Goal: Information Seeking & Learning: Learn about a topic

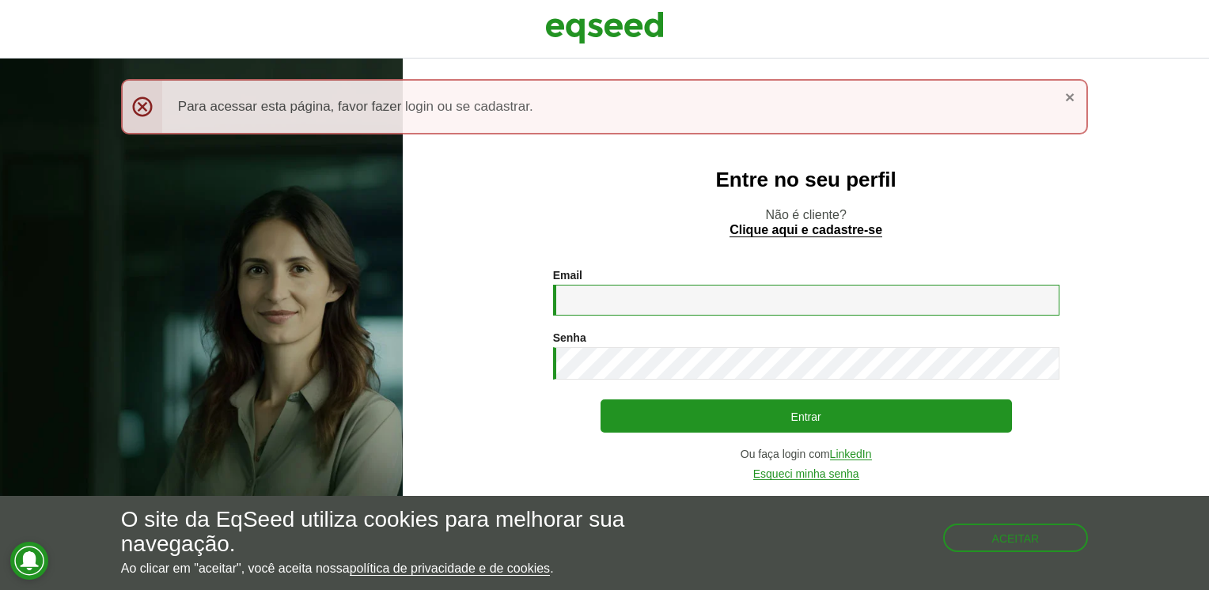
type input "**********"
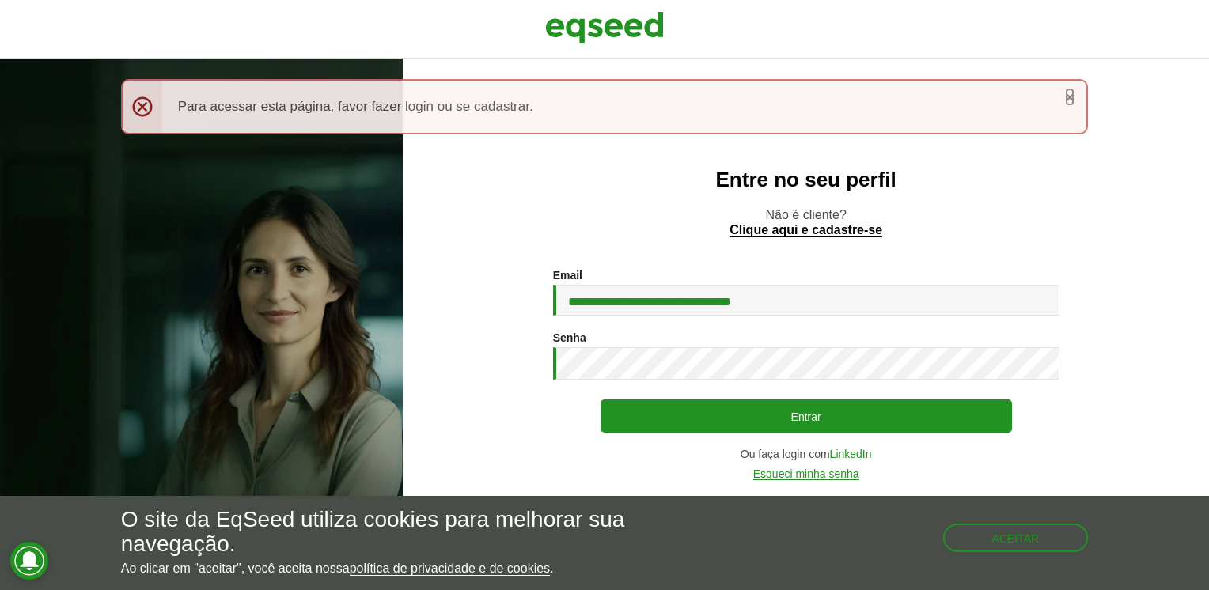
click at [1072, 93] on link "×" at bounding box center [1069, 97] width 9 height 17
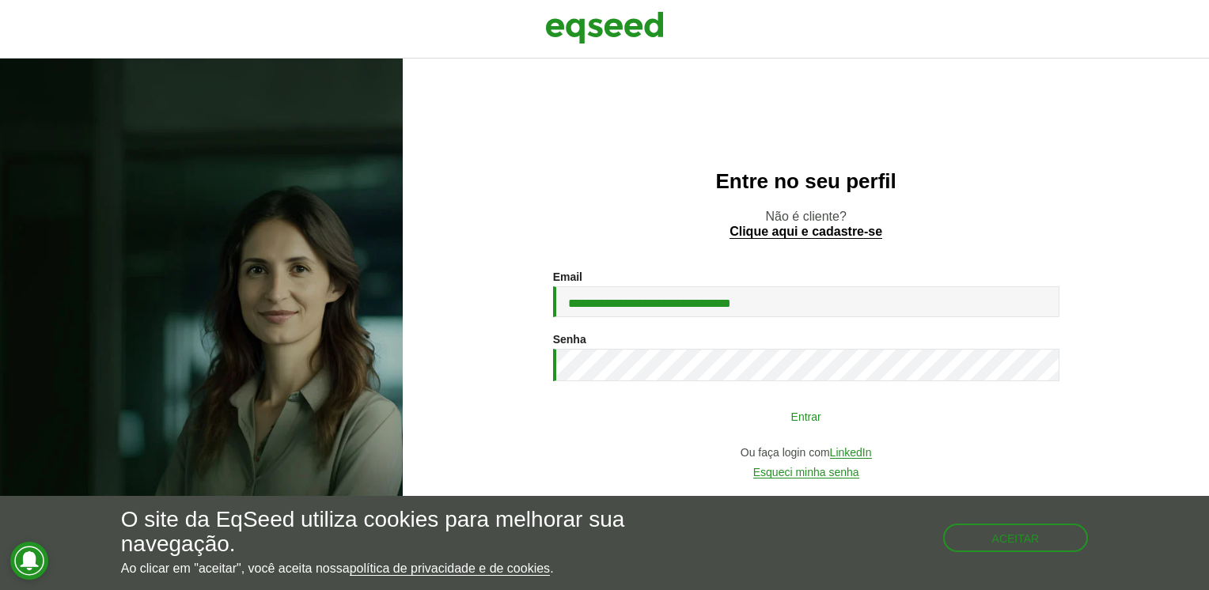
click at [868, 415] on button "Entrar" at bounding box center [807, 416] width 412 height 30
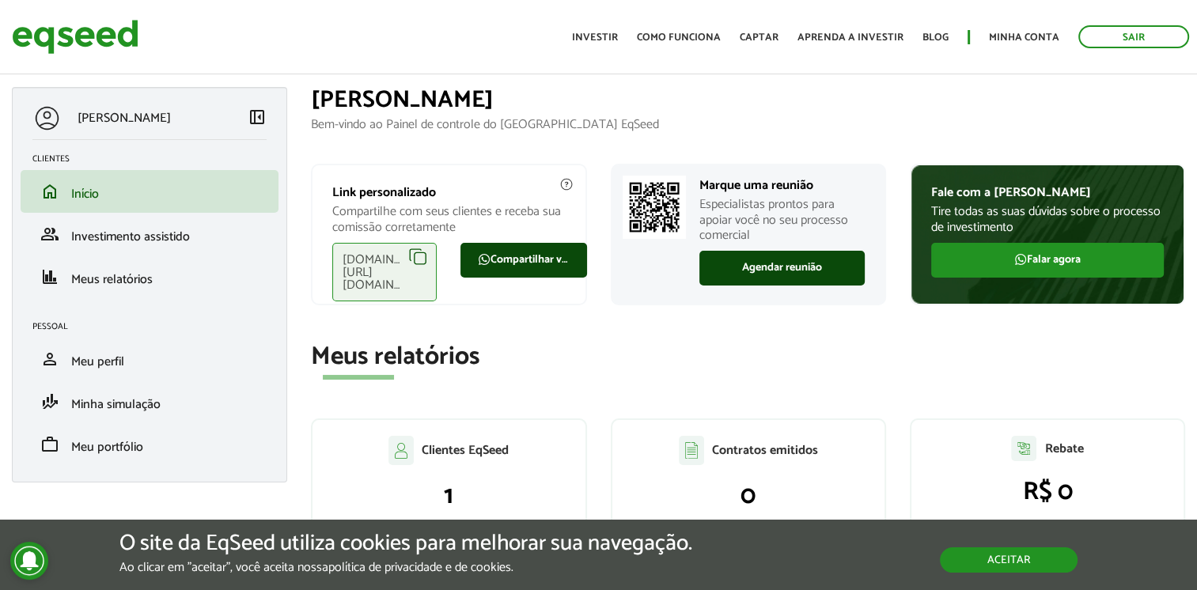
click at [1002, 548] on button "Aceitar" at bounding box center [1009, 560] width 138 height 25
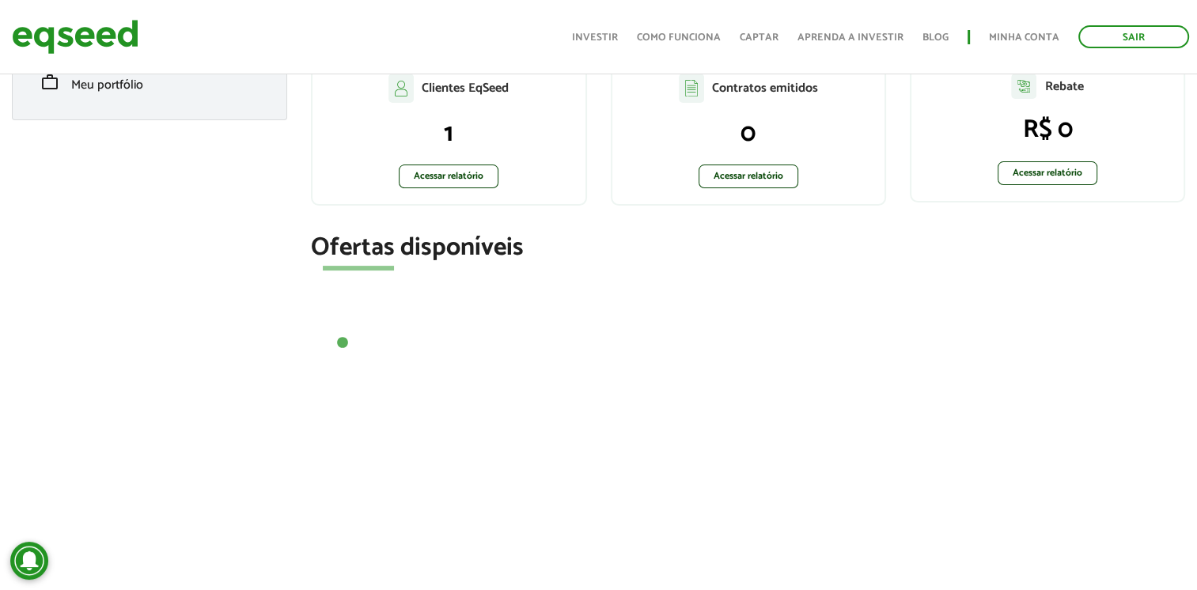
scroll to position [351, 0]
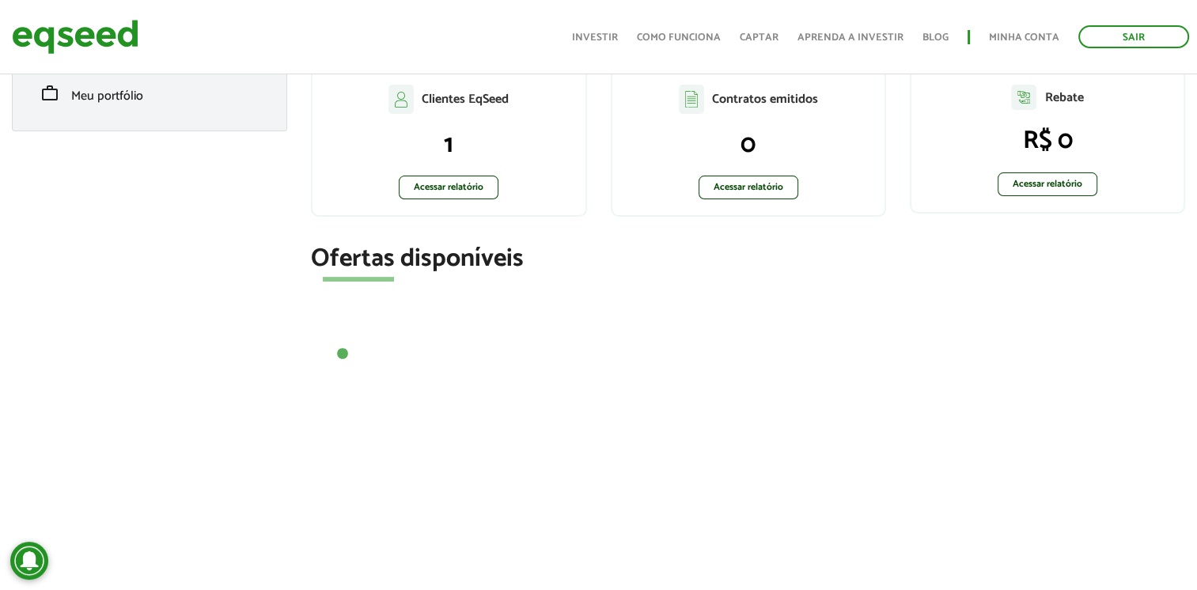
click at [342, 349] on button "1" at bounding box center [343, 355] width 16 height 16
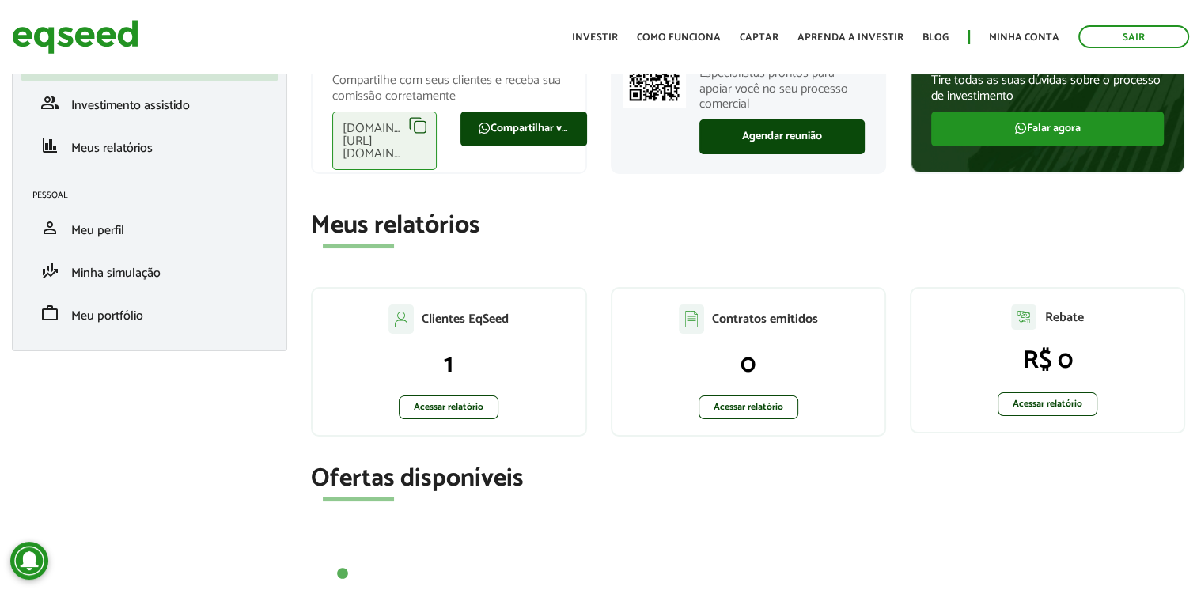
scroll to position [0, 0]
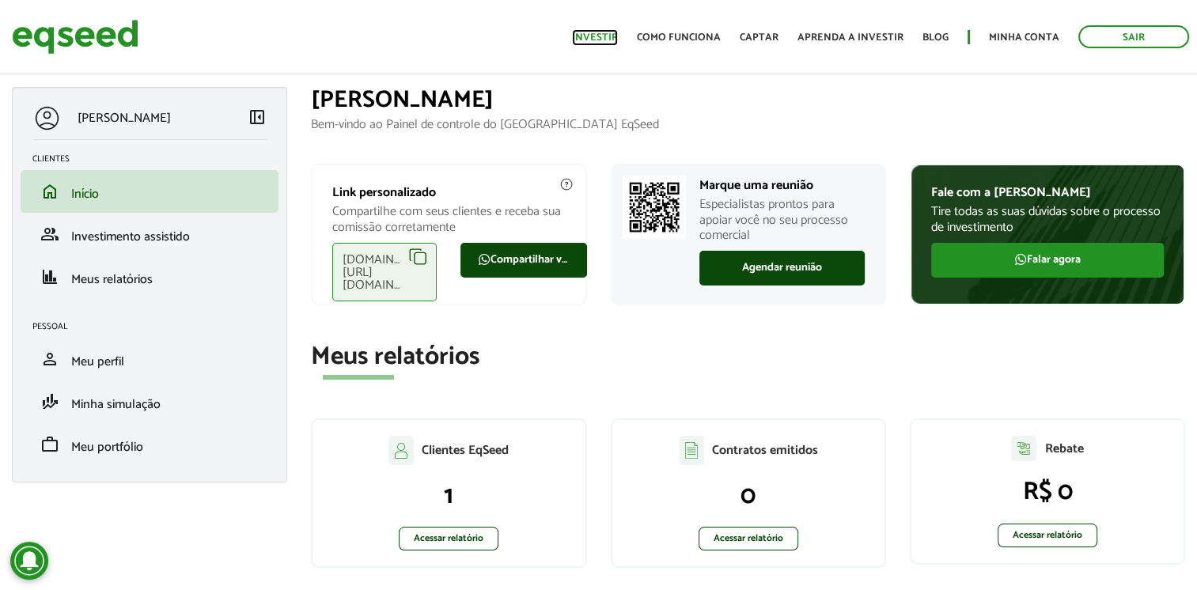
click at [609, 43] on link "Investir" at bounding box center [595, 37] width 46 height 10
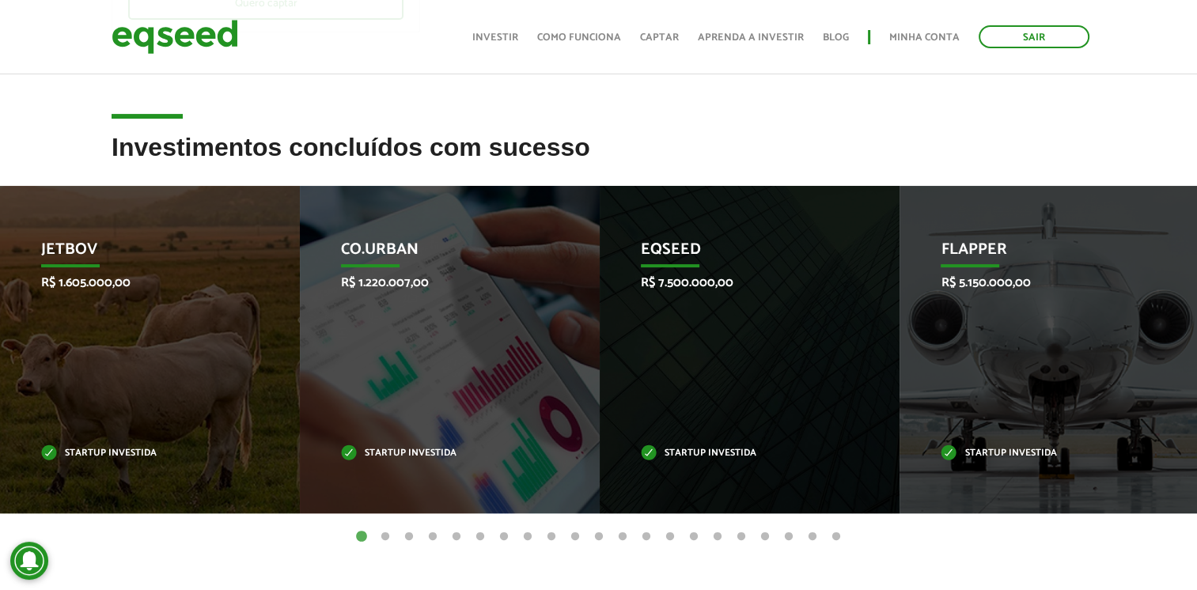
scroll to position [492, 0]
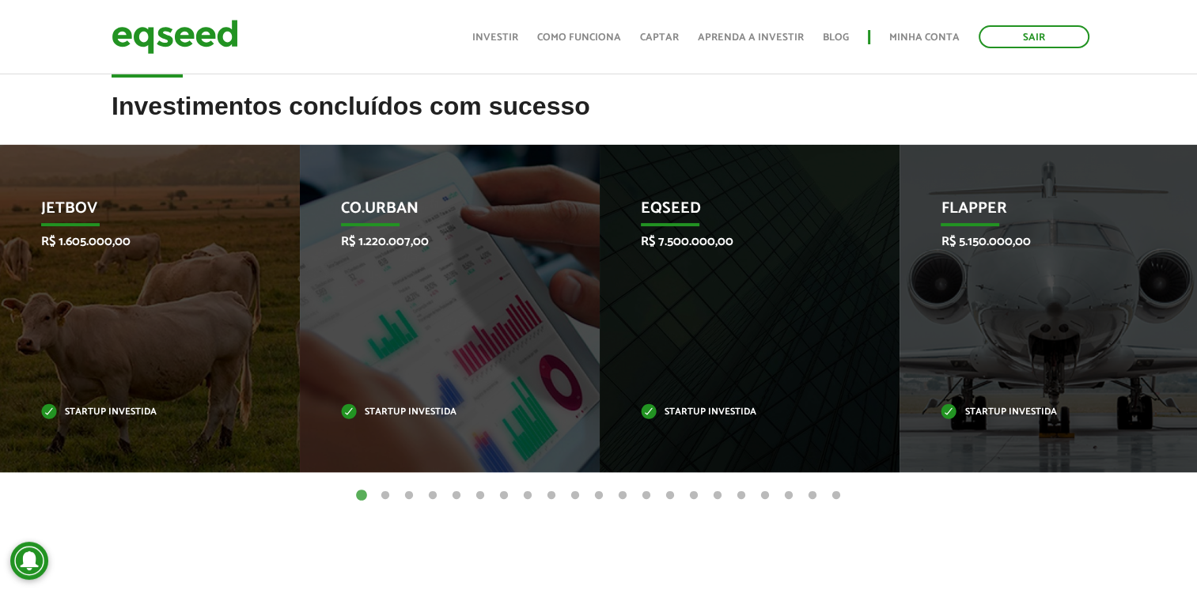
click at [385, 493] on button "2" at bounding box center [386, 496] width 16 height 16
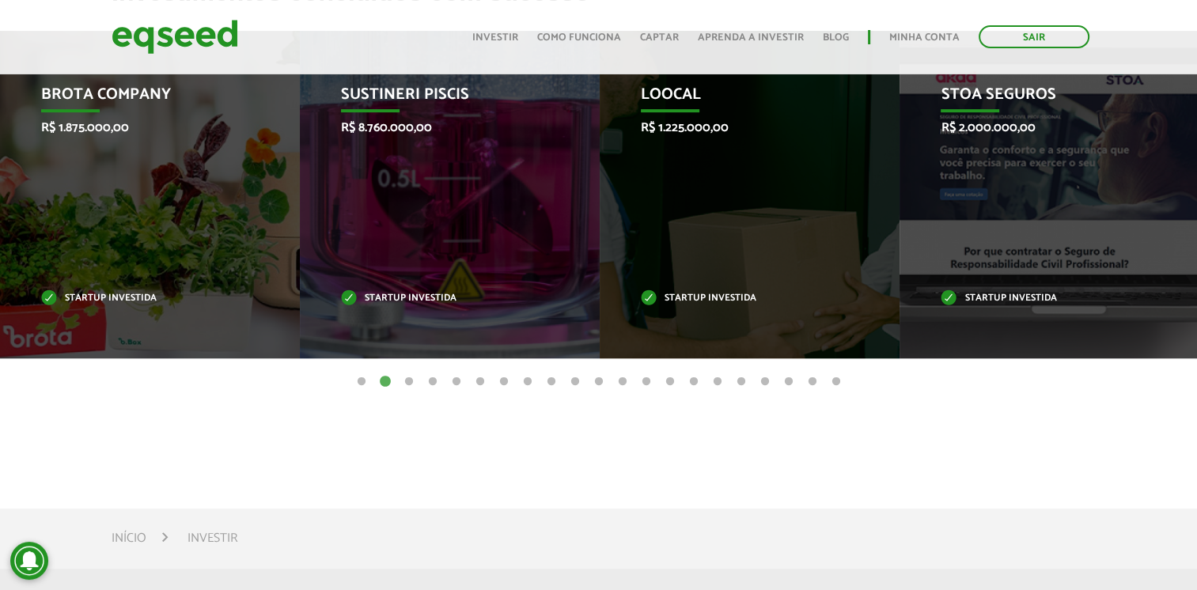
scroll to position [583, 0]
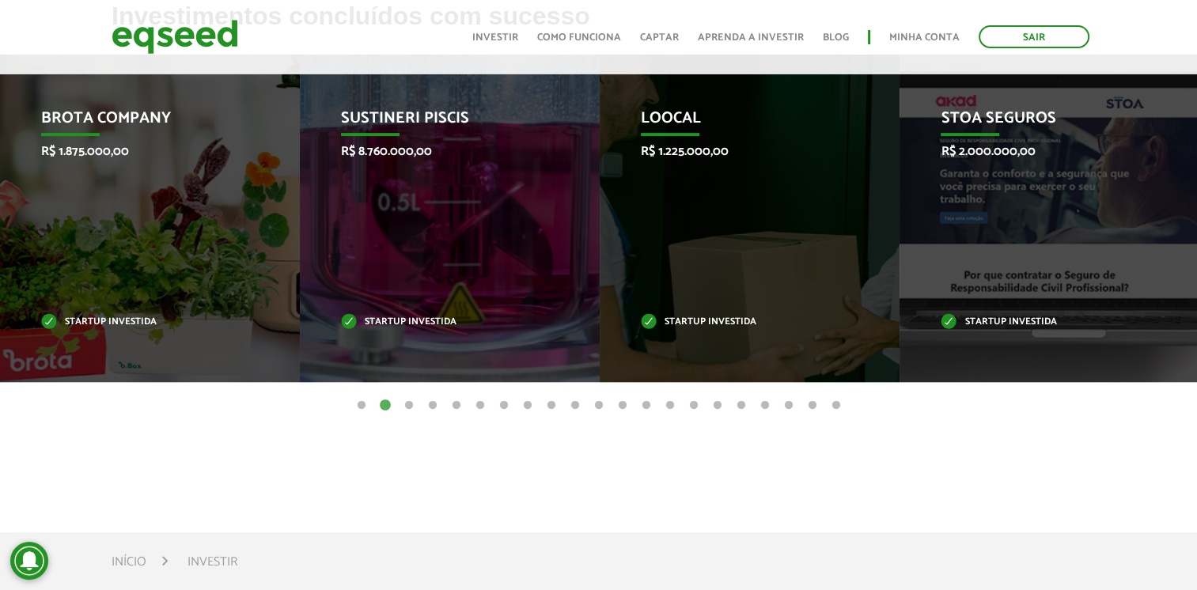
click at [838, 406] on button "21" at bounding box center [837, 406] width 16 height 16
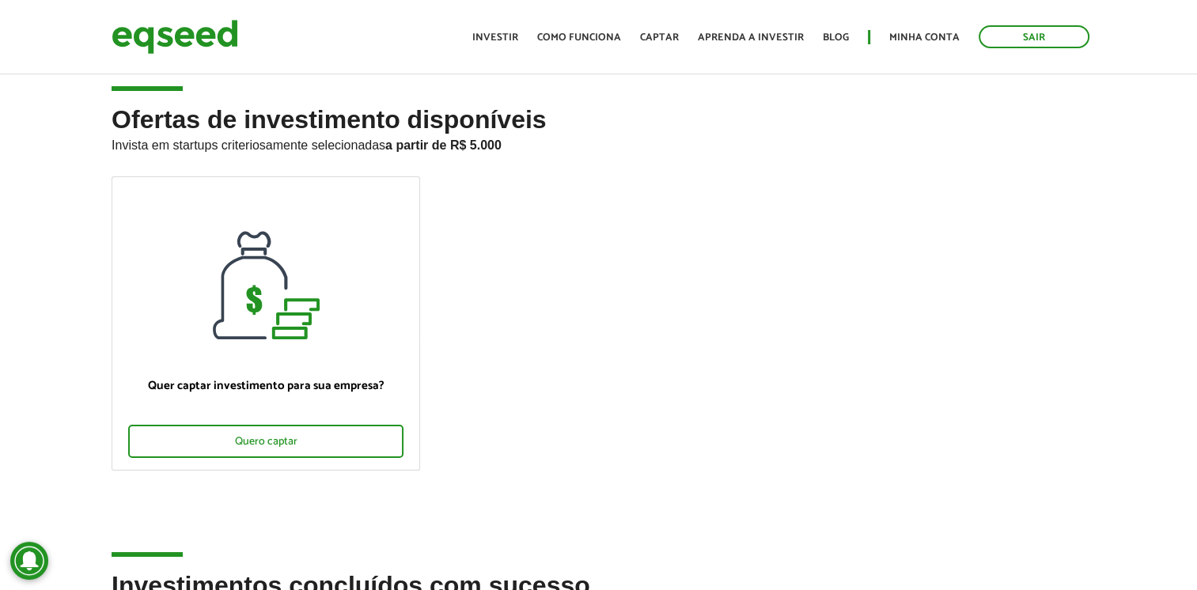
scroll to position [0, 0]
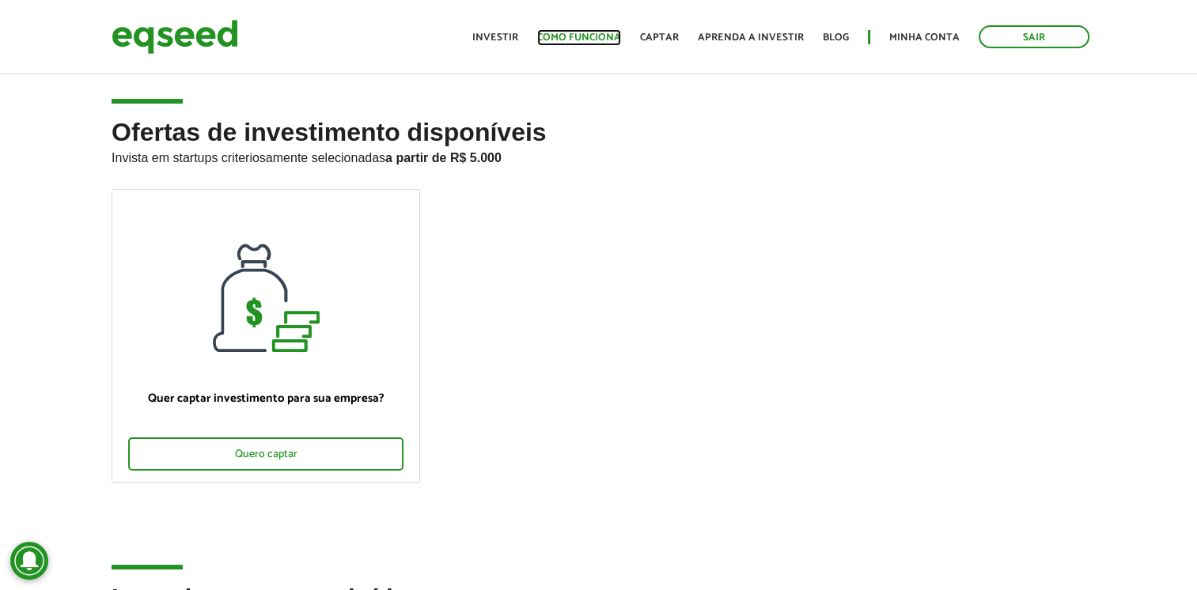
click at [598, 40] on link "Como funciona" at bounding box center [579, 37] width 84 height 10
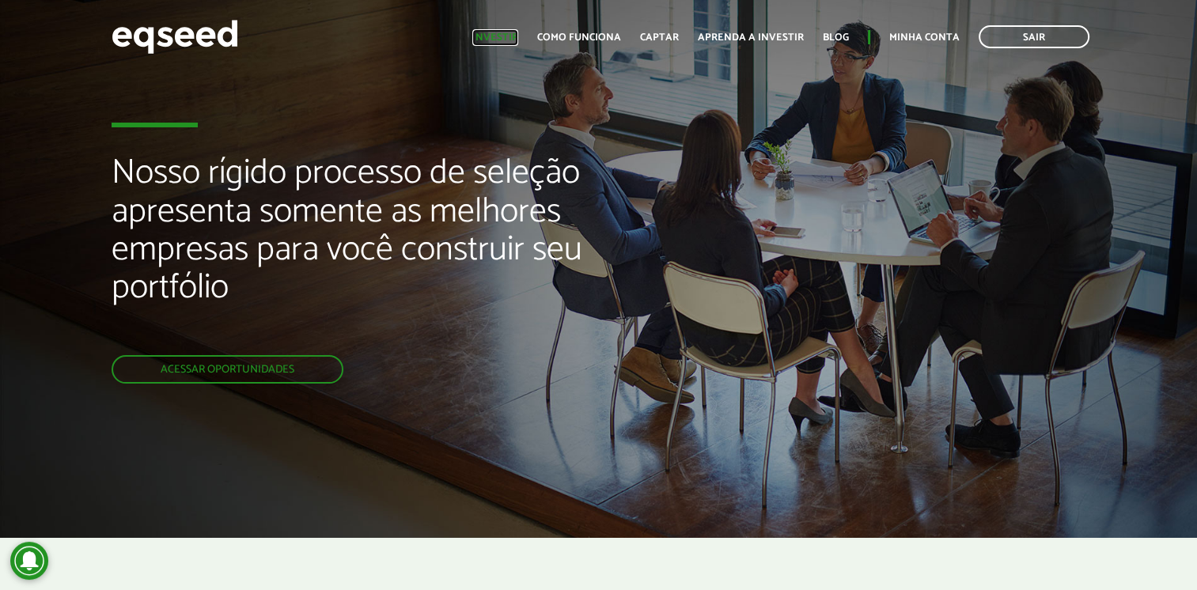
click at [510, 41] on link "Investir" at bounding box center [495, 37] width 46 height 10
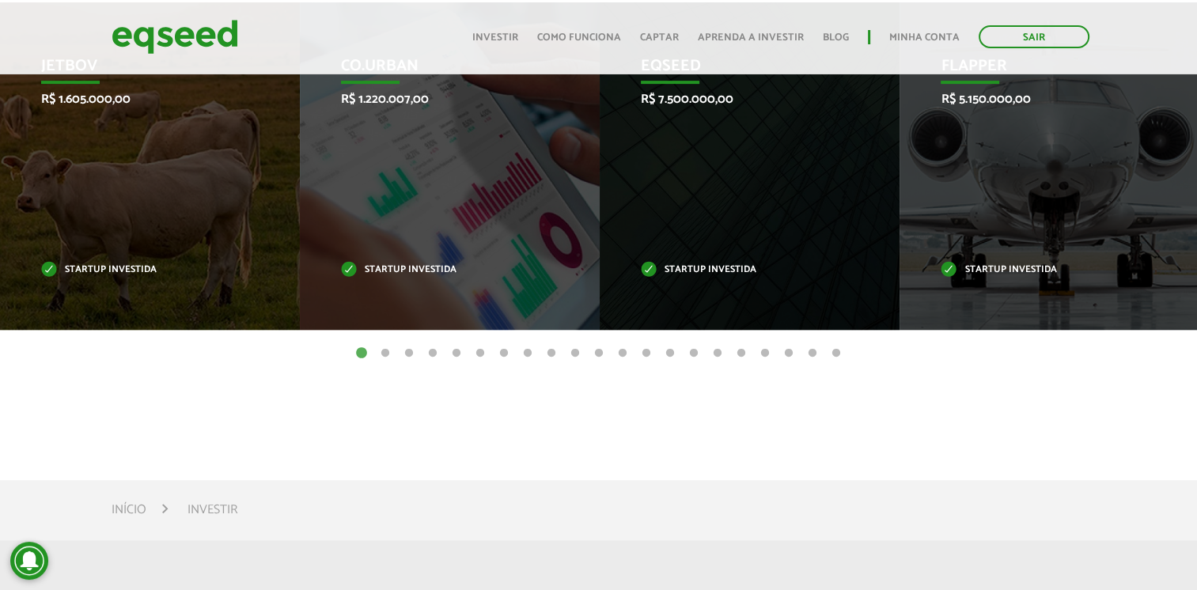
scroll to position [557, 0]
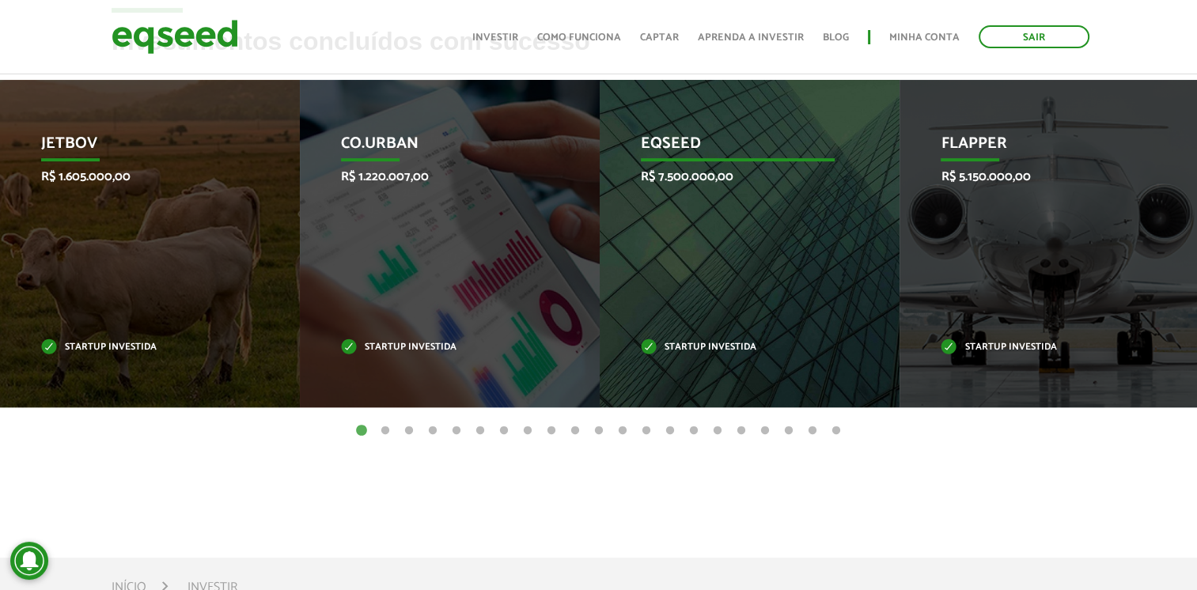
click at [700, 178] on p "R$ 7.500.000,00" at bounding box center [737, 176] width 193 height 15
click at [658, 145] on p "EqSeed" at bounding box center [737, 148] width 193 height 27
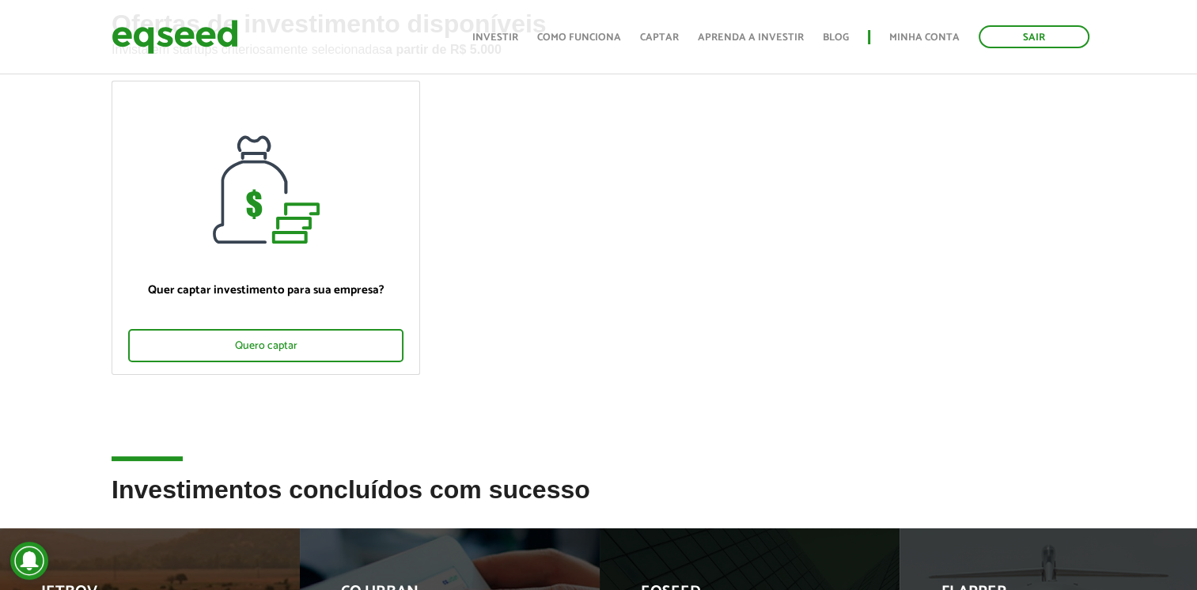
scroll to position [0, 0]
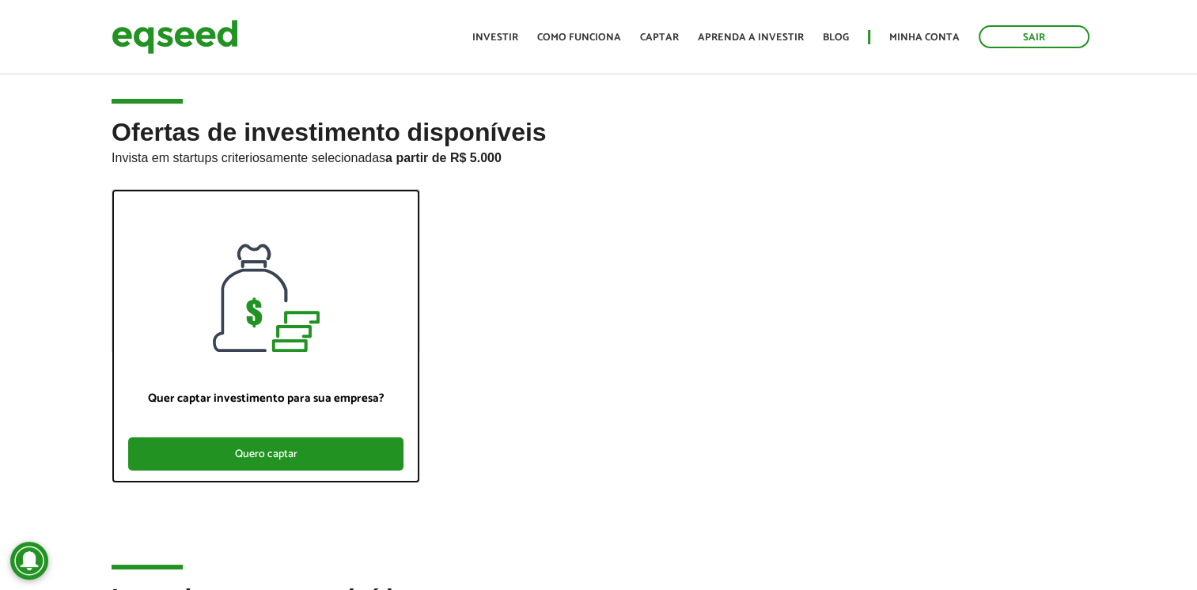
click at [300, 454] on div "Quero captar" at bounding box center [265, 454] width 275 height 33
